Goal: Task Accomplishment & Management: Manage account settings

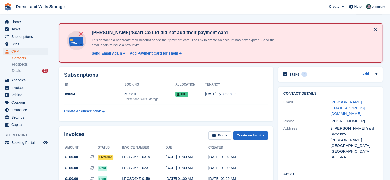
scroll to position [26, 0]
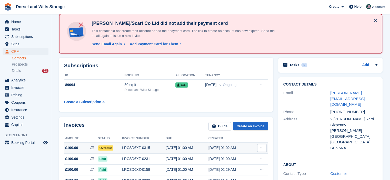
click at [130, 148] on div "LRCSD6XZ-0315" at bounding box center [144, 147] width 44 height 5
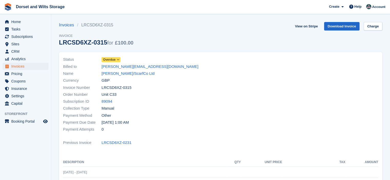
click at [117, 60] on icon at bounding box center [118, 59] width 3 height 3
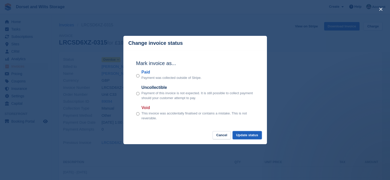
click at [251, 136] on button "Update status" at bounding box center [246, 135] width 29 height 8
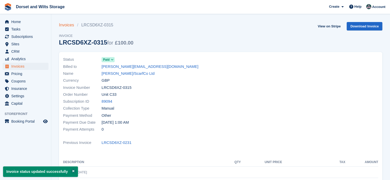
click at [66, 27] on link "Invoices" at bounding box center [68, 25] width 18 height 6
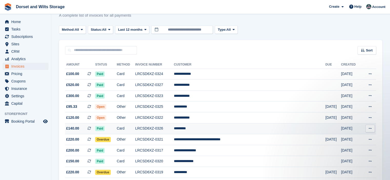
scroll to position [26, 0]
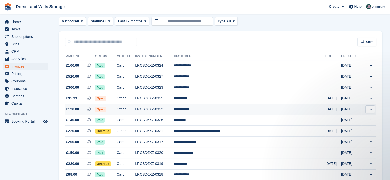
click at [106, 109] on span "Open" at bounding box center [100, 109] width 11 height 5
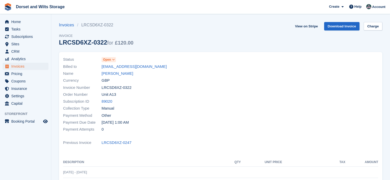
click at [114, 60] on icon at bounding box center [113, 59] width 3 height 3
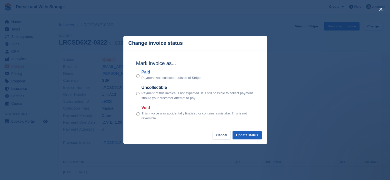
click at [251, 136] on button "Update status" at bounding box center [246, 135] width 29 height 8
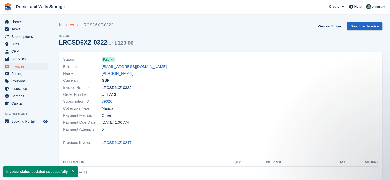
click at [63, 23] on link "Invoices" at bounding box center [68, 25] width 18 height 6
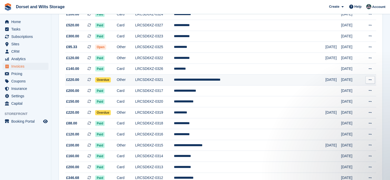
scroll to position [51, 0]
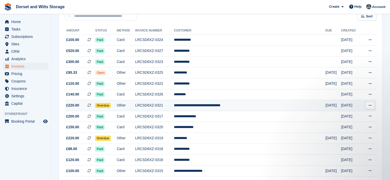
click at [111, 106] on span "Overdue" at bounding box center [103, 105] width 16 height 5
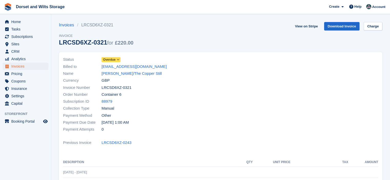
click at [113, 59] on span "Overdue" at bounding box center [109, 59] width 13 height 5
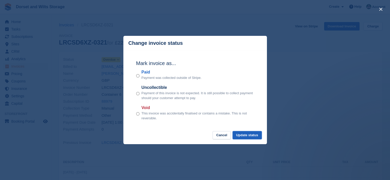
click at [246, 137] on button "Update status" at bounding box center [246, 135] width 29 height 8
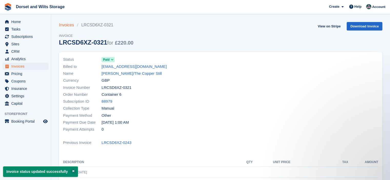
click at [68, 26] on link "Invoices" at bounding box center [68, 25] width 18 height 6
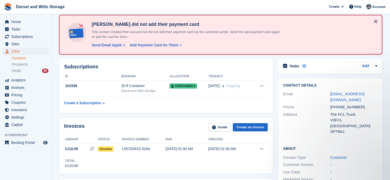
scroll to position [16, 0]
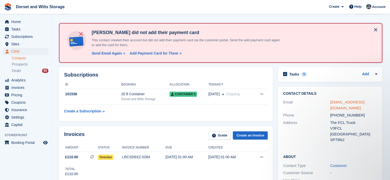
click at [339, 101] on link "nikki.burt1977@icloud.com" at bounding box center [347, 105] width 34 height 10
click at [343, 101] on link "nikki.burt1977@icloud.com" at bounding box center [347, 105] width 34 height 10
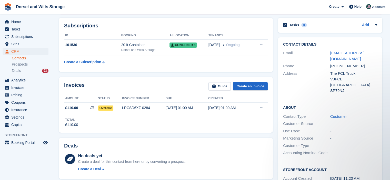
scroll to position [77, 0]
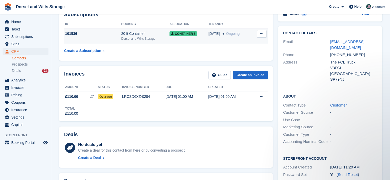
click at [69, 34] on div "101536" at bounding box center [92, 33] width 57 height 5
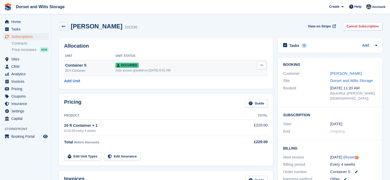
click at [125, 65] on span "Occupied" at bounding box center [126, 65] width 23 height 5
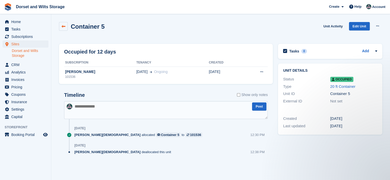
click at [62, 25] on icon at bounding box center [64, 27] width 4 height 4
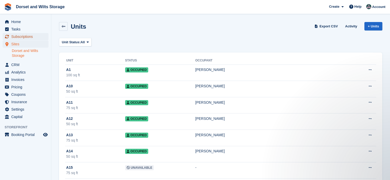
click at [23, 37] on span "Subscriptions" at bounding box center [26, 36] width 31 height 7
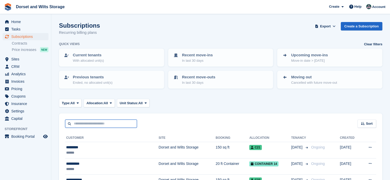
click at [99, 125] on input "text" at bounding box center [101, 124] width 72 height 8
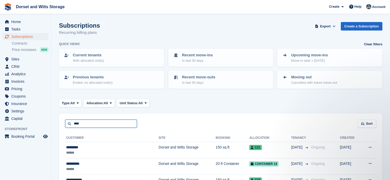
type input "****"
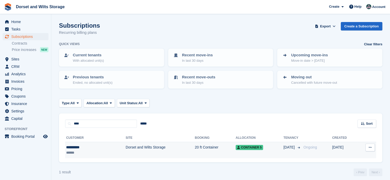
click at [77, 146] on div "**********" at bounding box center [83, 147] width 34 height 5
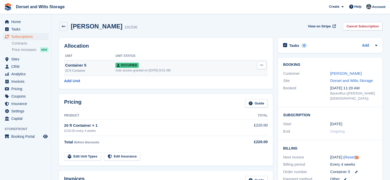
click at [262, 66] on icon at bounding box center [261, 65] width 3 height 3
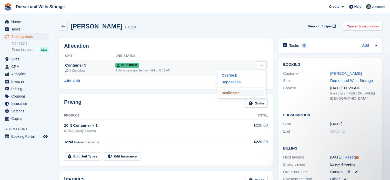
click at [233, 93] on p "Deallocate" at bounding box center [241, 93] width 45 height 7
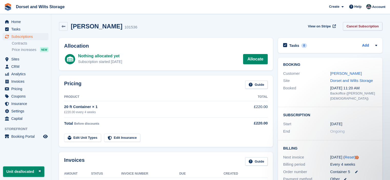
click at [355, 26] on link "Cancel Subscription" at bounding box center [362, 26] width 39 height 8
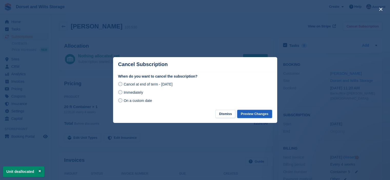
click at [258, 114] on button "Preview Changes" at bounding box center [254, 114] width 35 height 8
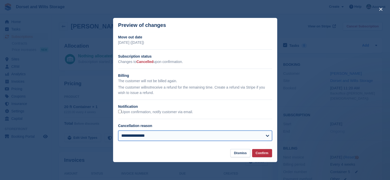
click at [269, 136] on select "**********" at bounding box center [195, 136] width 154 height 10
select select "**********"
click at [118, 131] on select "**********" at bounding box center [195, 136] width 154 height 10
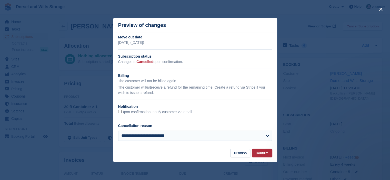
click at [263, 154] on button "Confirm" at bounding box center [262, 153] width 20 height 8
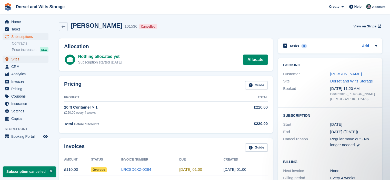
click at [18, 59] on span "Sites" at bounding box center [26, 59] width 31 height 7
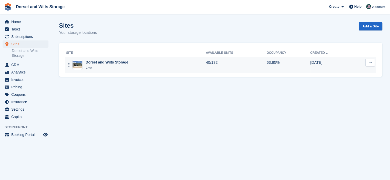
click at [77, 63] on img at bounding box center [78, 64] width 10 height 7
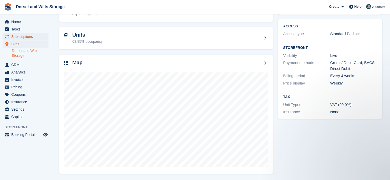
click at [23, 36] on span "Subscriptions" at bounding box center [26, 36] width 31 height 7
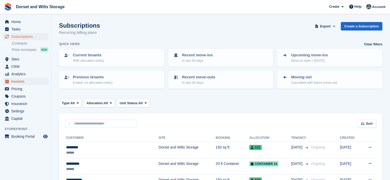
click at [22, 81] on span "Invoices" at bounding box center [26, 81] width 31 height 7
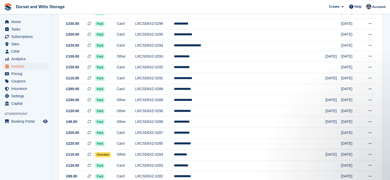
scroll to position [410, 0]
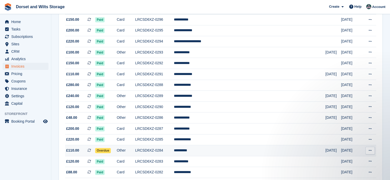
click at [369, 151] on icon at bounding box center [370, 150] width 3 height 3
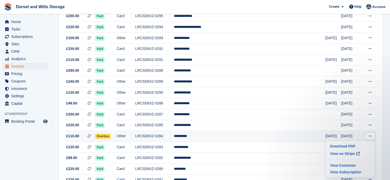
scroll to position [436, 0]
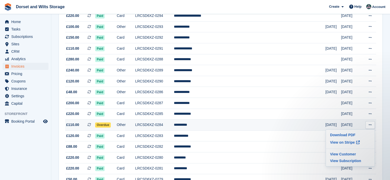
click at [174, 127] on td "LRCSD6XZ-0284" at bounding box center [154, 125] width 39 height 11
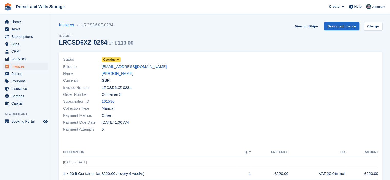
click at [119, 58] on icon at bounding box center [118, 59] width 3 height 3
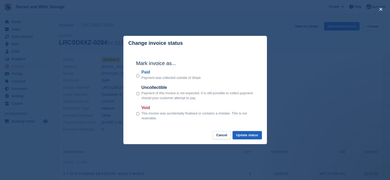
click at [246, 136] on button "Update status" at bounding box center [246, 135] width 29 height 8
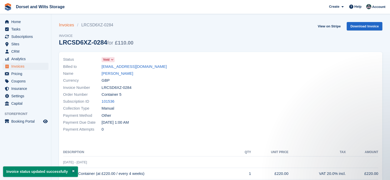
click at [68, 26] on link "Invoices" at bounding box center [68, 25] width 18 height 6
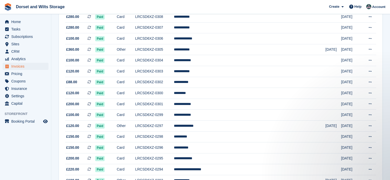
scroll to position [179, 0]
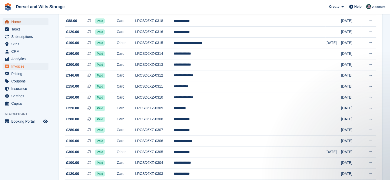
click at [21, 23] on span "Home" at bounding box center [26, 21] width 31 height 7
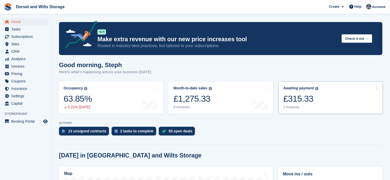
click at [296, 98] on div "£315.33" at bounding box center [300, 99] width 35 height 11
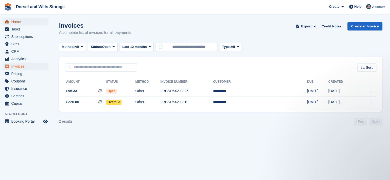
click at [18, 21] on span "Home" at bounding box center [26, 21] width 31 height 7
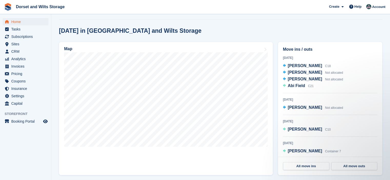
scroll to position [128, 0]
